Goal: Entertainment & Leisure: Browse casually

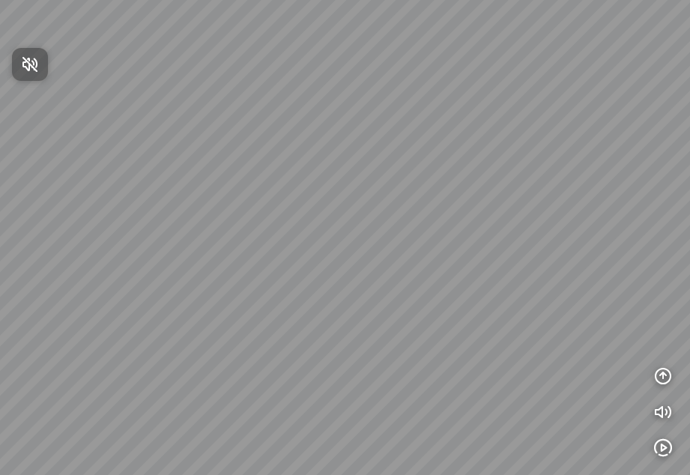
drag, startPoint x: 332, startPoint y: 206, endPoint x: 546, endPoint y: 115, distance: 232.5
click at [408, 280] on div at bounding box center [345, 237] width 690 height 475
drag, startPoint x: 245, startPoint y: 171, endPoint x: 559, endPoint y: 180, distance: 313.9
click at [559, 180] on div at bounding box center [345, 237] width 690 height 475
click at [483, 166] on div at bounding box center [345, 237] width 690 height 475
